Goal: Go to known website: Access a specific website the user already knows

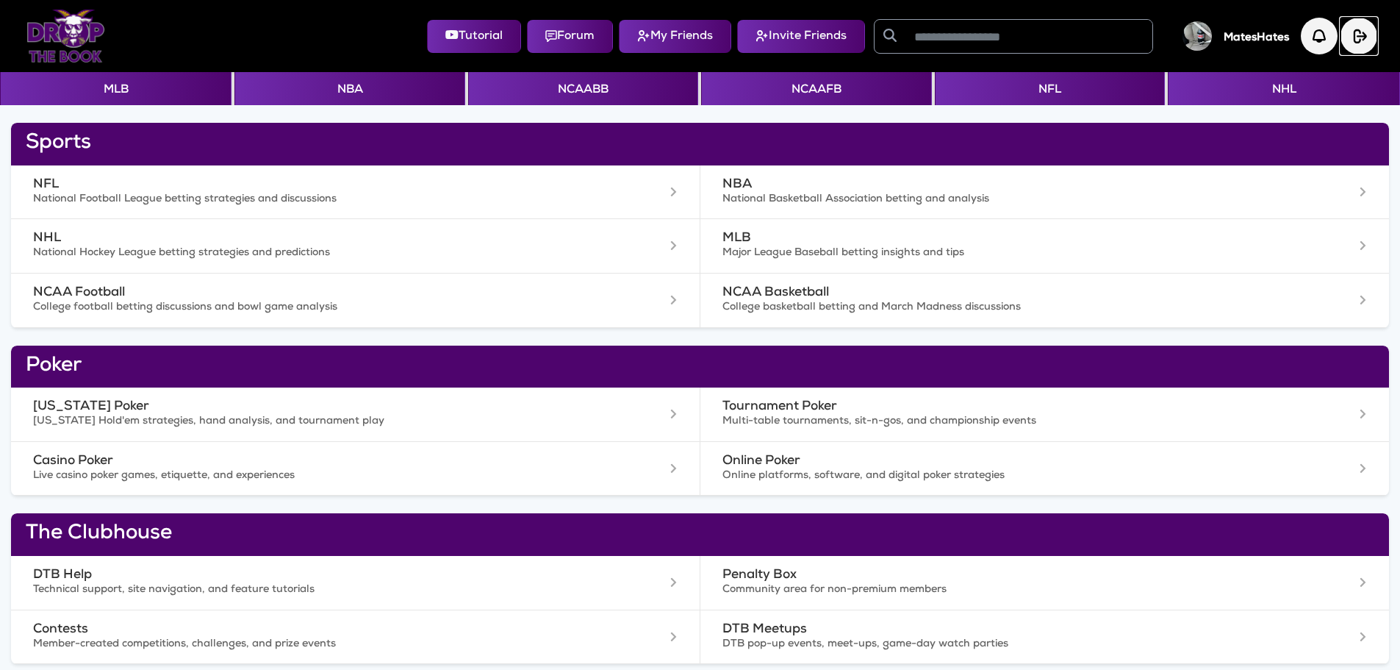
click at [1354, 36] on img "button" at bounding box center [1359, 36] width 37 height 37
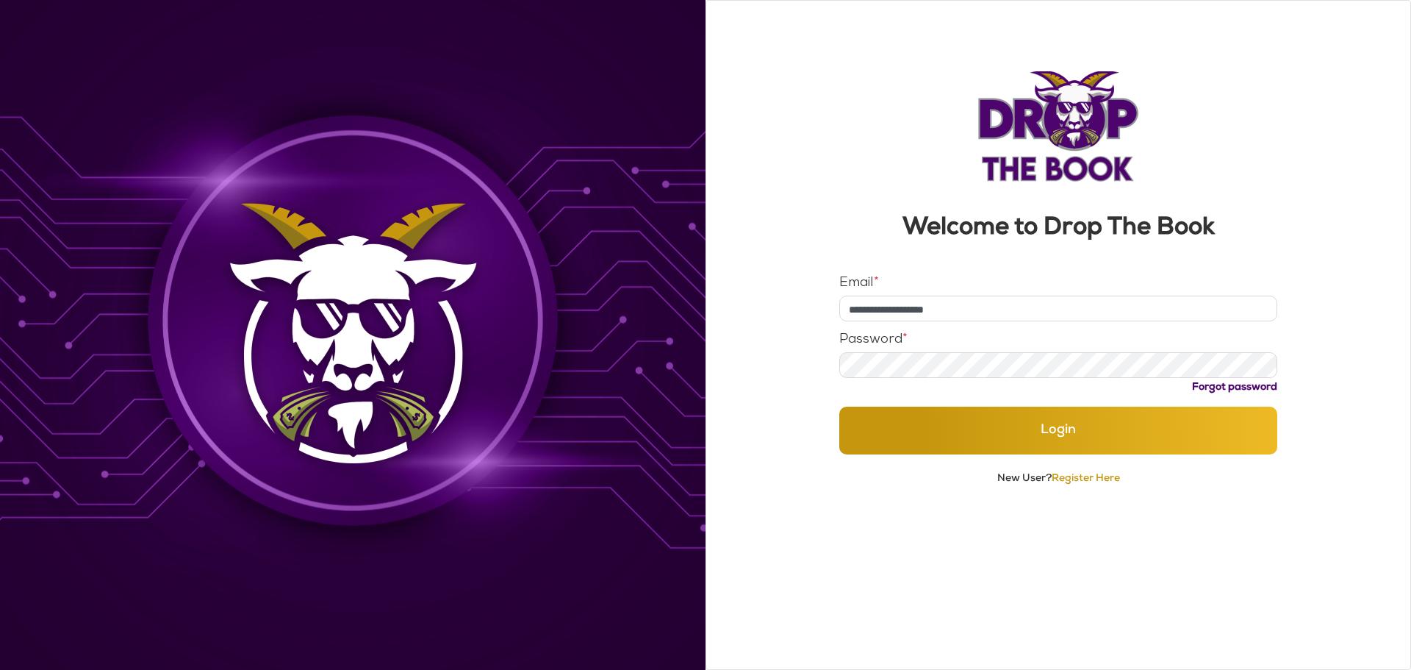
click at [1025, 310] on input "**********" at bounding box center [1059, 309] width 439 height 26
type input "**********"
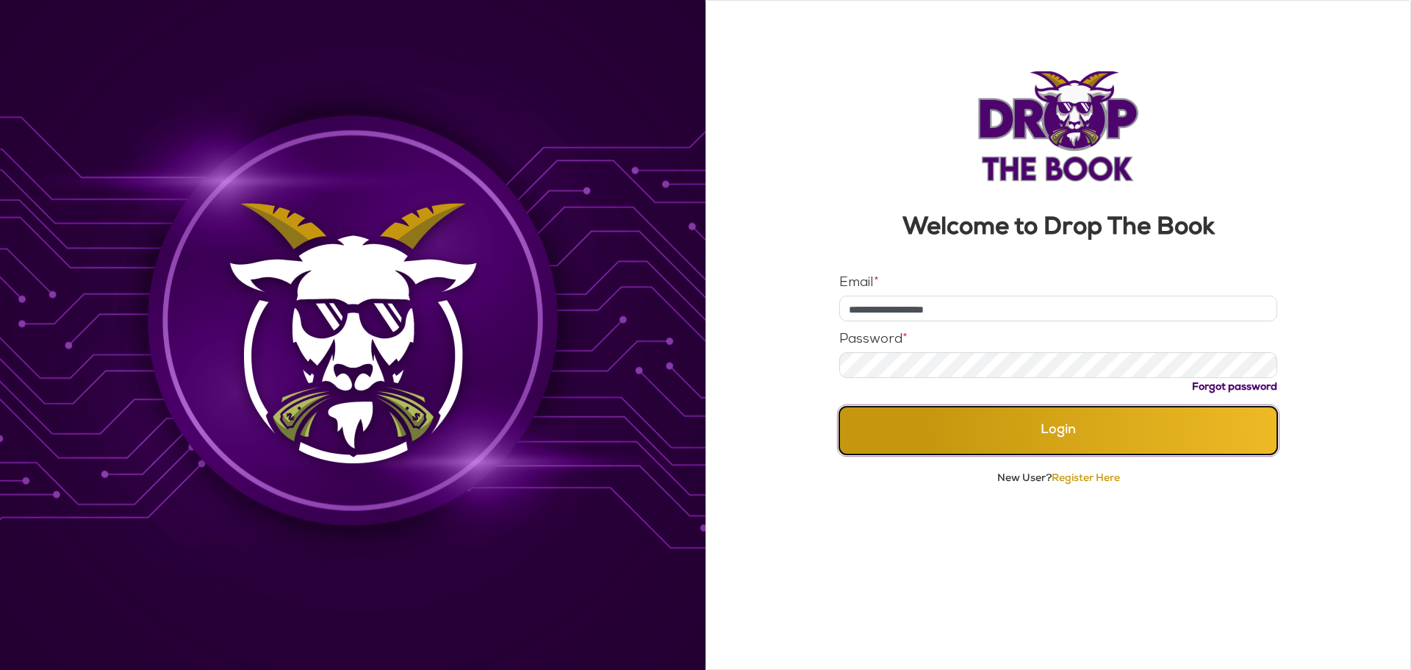
click at [1009, 441] on button "Login" at bounding box center [1059, 431] width 439 height 48
